Goal: Information Seeking & Learning: Compare options

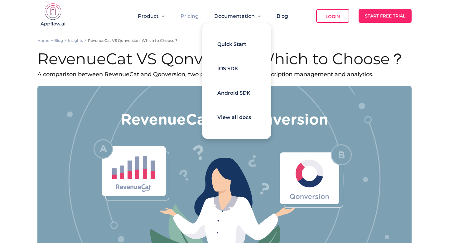
click at [195, 16] on link "Pricing" at bounding box center [190, 16] width 18 height 6
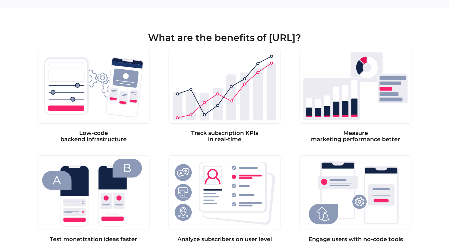
scroll to position [330, 0]
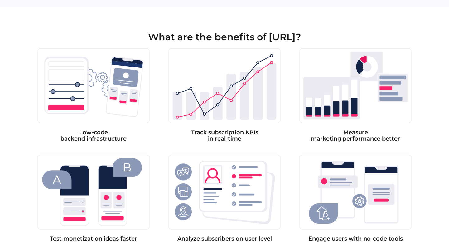
click at [163, 93] on div "Low-code backend infrastructure Track subscription KPIs in real-time Measure ma…" at bounding box center [224, 145] width 374 height 194
click at [149, 99] on img at bounding box center [93, 85] width 112 height 75
click at [155, 94] on div "Low-code backend infrastructure Track subscription KPIs in real-time Measure ma…" at bounding box center [224, 145] width 374 height 194
click at [158, 77] on div "Low-code backend infrastructure Track subscription KPIs in real-time Measure ma…" at bounding box center [224, 145] width 374 height 194
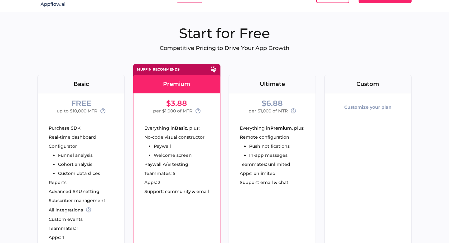
scroll to position [0, 0]
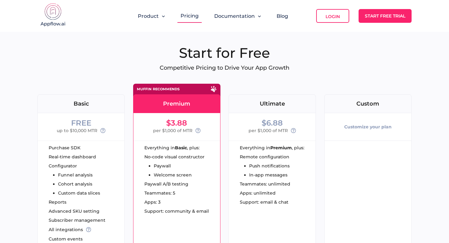
click at [252, 97] on div "Ultimate" at bounding box center [272, 103] width 87 height 19
click at [252, 104] on div "Ultimate" at bounding box center [272, 104] width 87 height 6
click at [168, 85] on div "Muffin recommends" at bounding box center [176, 89] width 87 height 11
click at [129, 52] on h1 "Start for Free" at bounding box center [224, 52] width 374 height 17
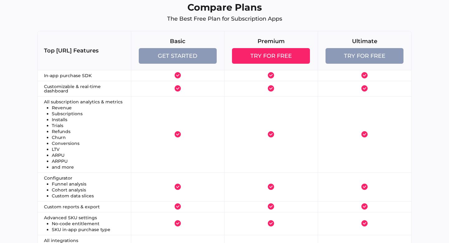
scroll to position [611, 0]
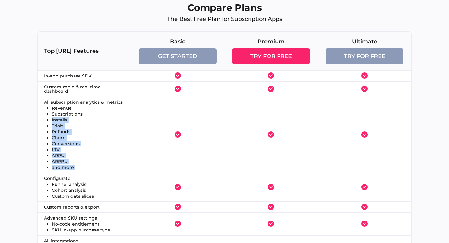
drag, startPoint x: 129, startPoint y: 113, endPoint x: 204, endPoint y: 104, distance: 75.1
click at [204, 104] on tr "All subscription analytics & metrics Revenue Subscriptions Installs Trials Refu…" at bounding box center [225, 135] width 374 height 76
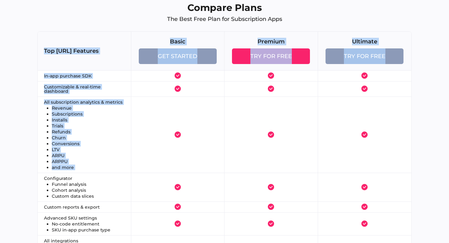
drag, startPoint x: 45, startPoint y: 26, endPoint x: 317, endPoint y: 155, distance: 300.9
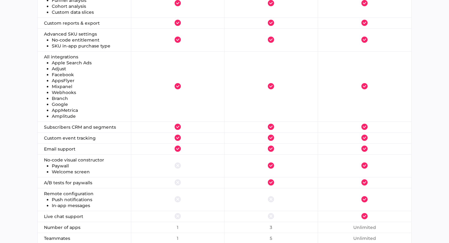
click at [317, 155] on td at bounding box center [272, 165] width 94 height 23
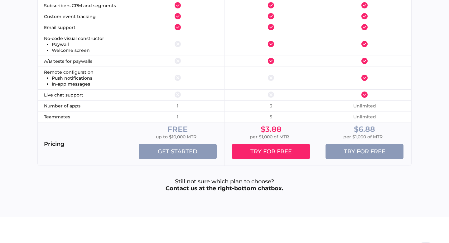
scroll to position [918, 0]
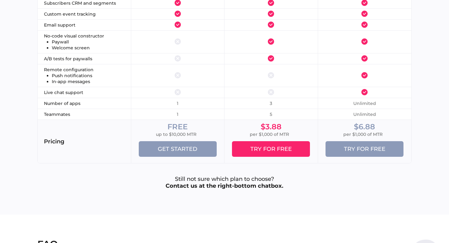
click at [301, 179] on p "Still not sure which plan to choose? Contact us at the right-bottom chatbox." at bounding box center [224, 183] width 374 height 14
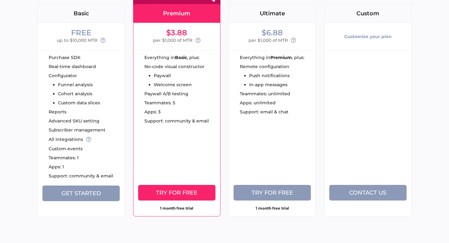
scroll to position [121, 0]
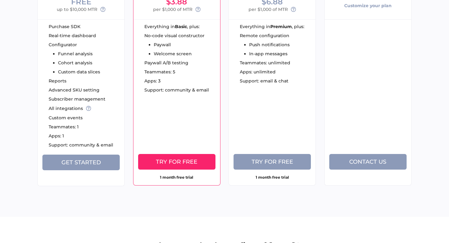
click at [234, 89] on div "Everything in Premium , plus: Remote configuration Push notifications In-app me…" at bounding box center [272, 54] width 87 height 71
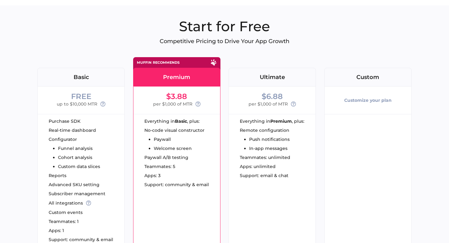
scroll to position [0, 0]
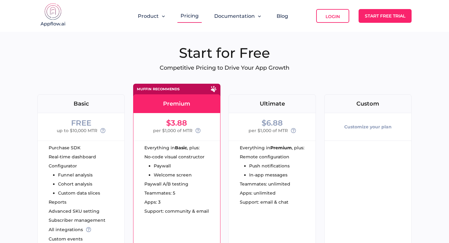
click at [235, 93] on div "Ultimate $6.88 per $1,000 of MTR Everything in Premium , plus: Remote configura…" at bounding box center [272, 195] width 87 height 223
click at [235, 101] on div "Ultimate" at bounding box center [272, 104] width 87 height 6
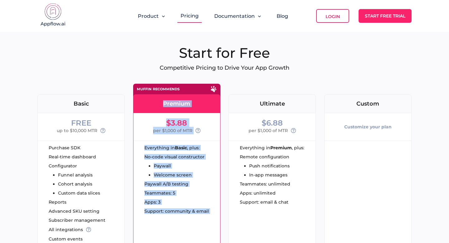
drag, startPoint x: 203, startPoint y: 92, endPoint x: 284, endPoint y: 93, distance: 80.8
click at [285, 93] on div "FREE Basic FREE up to $10,000 MTR Purchase SDK Real-time dashboard Configurator…" at bounding box center [224, 198] width 374 height 229
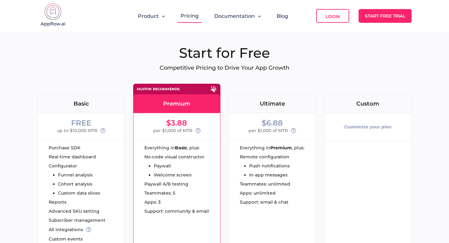
click at [227, 87] on div "FREE Basic FREE up to $10,000 MTR Purchase SDK Real-time dashboard Configurator…" at bounding box center [224, 198] width 374 height 229
click at [222, 109] on div "FREE Basic FREE up to $10,000 MTR Purchase SDK Real-time dashboard Configurator…" at bounding box center [224, 198] width 374 height 229
